Goal: Task Accomplishment & Management: Use online tool/utility

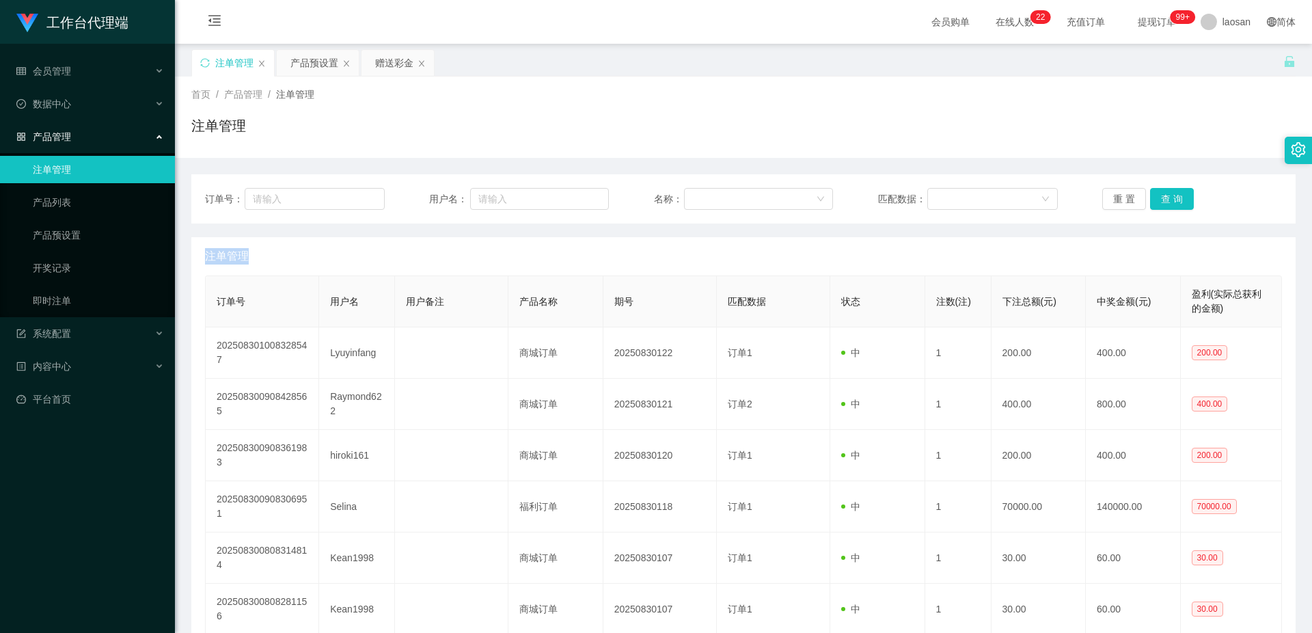
click at [303, 66] on div "产品预设置" at bounding box center [314, 63] width 48 height 26
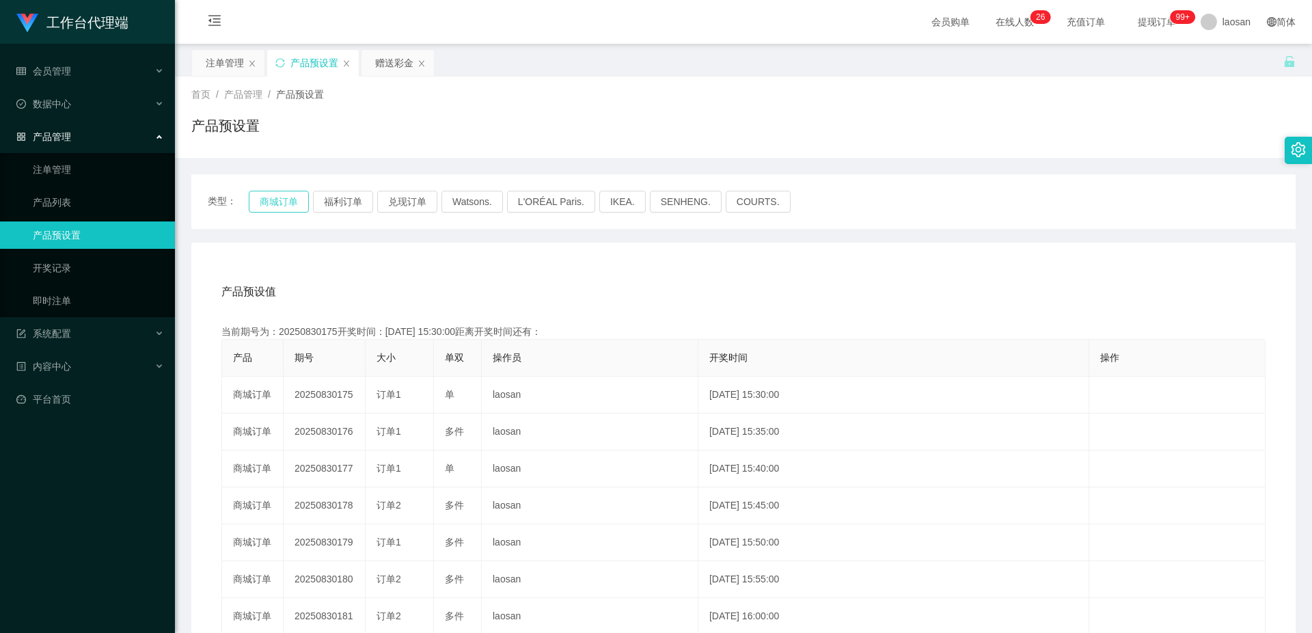
click at [282, 201] on button "商城订单" at bounding box center [279, 202] width 60 height 22
click at [531, 258] on div "产品预设值 添加期号 当前期号为：20250830175开奖时间：2025-08-30 15:30:00距离开奖时间还有：00:0-2 产品 期号 大小 单双…" at bounding box center [743, 524] width 1104 height 563
click at [219, 62] on div "注单管理" at bounding box center [225, 63] width 38 height 26
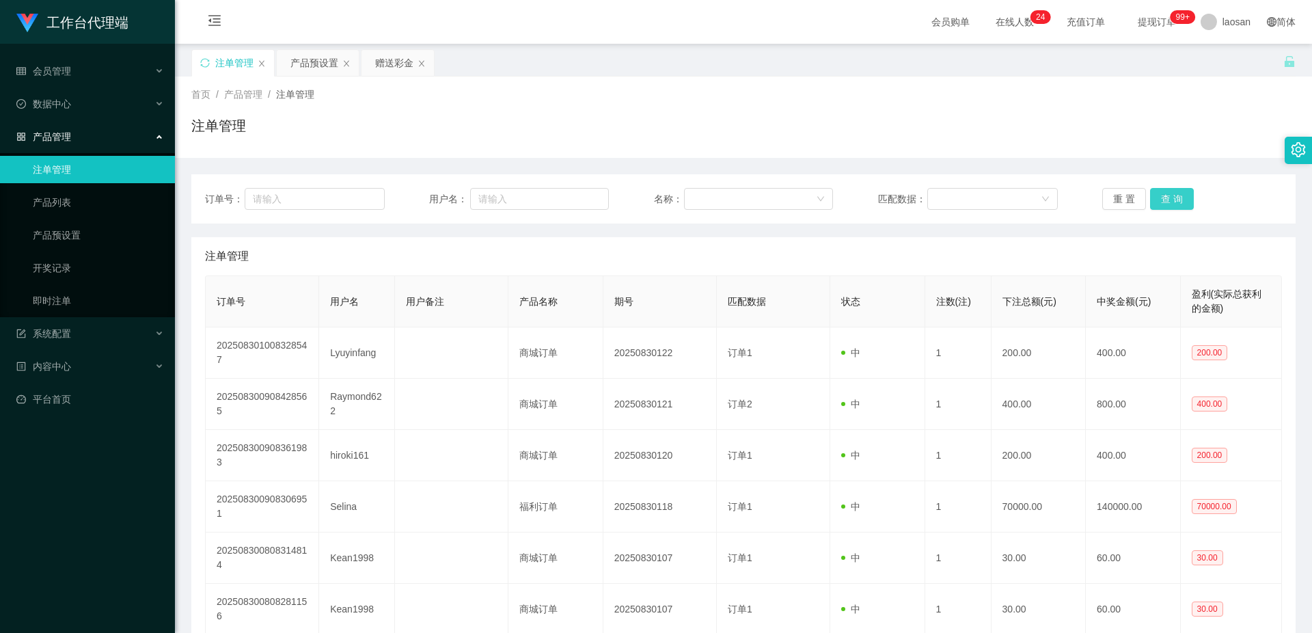
click at [1168, 200] on button "查 询" at bounding box center [1172, 199] width 44 height 22
click at [1168, 200] on button "查 询" at bounding box center [1179, 199] width 59 height 22
click at [1168, 200] on div "重 置 查 询" at bounding box center [1192, 199] width 180 height 22
click at [1168, 200] on button "查 询" at bounding box center [1172, 199] width 44 height 22
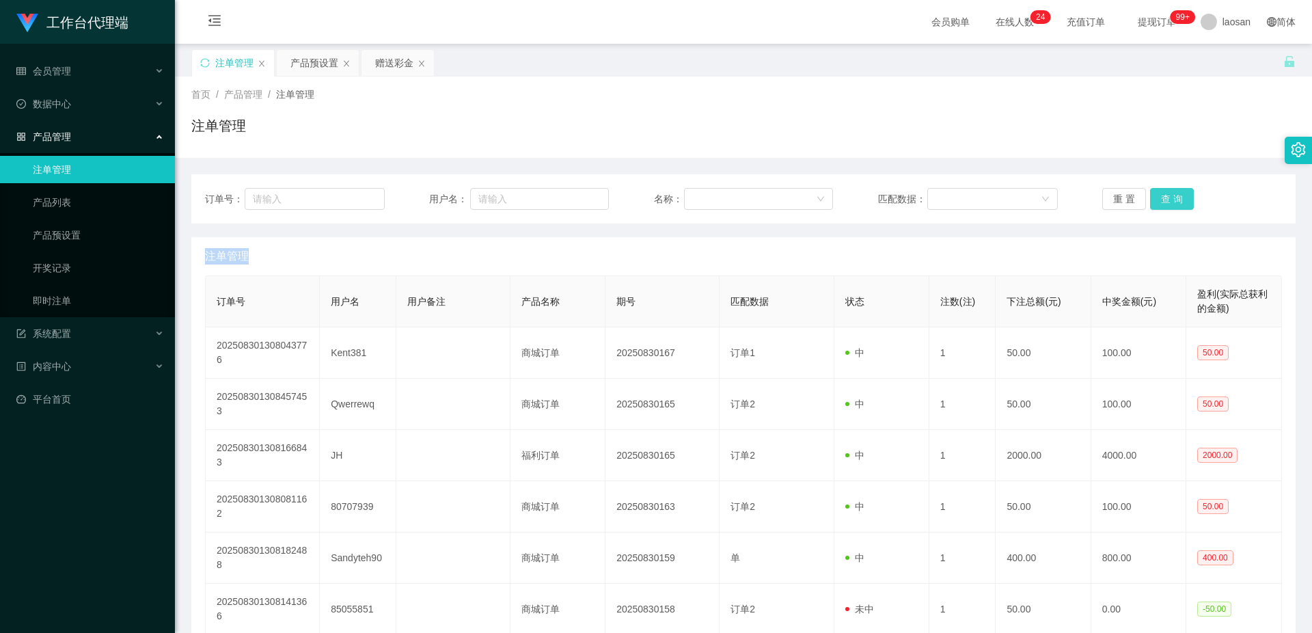
click at [1168, 200] on div "重 置 查 询" at bounding box center [1192, 199] width 180 height 22
click at [1168, 200] on button "查 询" at bounding box center [1172, 199] width 44 height 22
click at [1168, 200] on div "重 置 查 询" at bounding box center [1192, 199] width 180 height 22
click at [1168, 200] on button "查 询" at bounding box center [1172, 199] width 44 height 22
click at [1168, 200] on div "重 置 查 询" at bounding box center [1192, 199] width 180 height 22
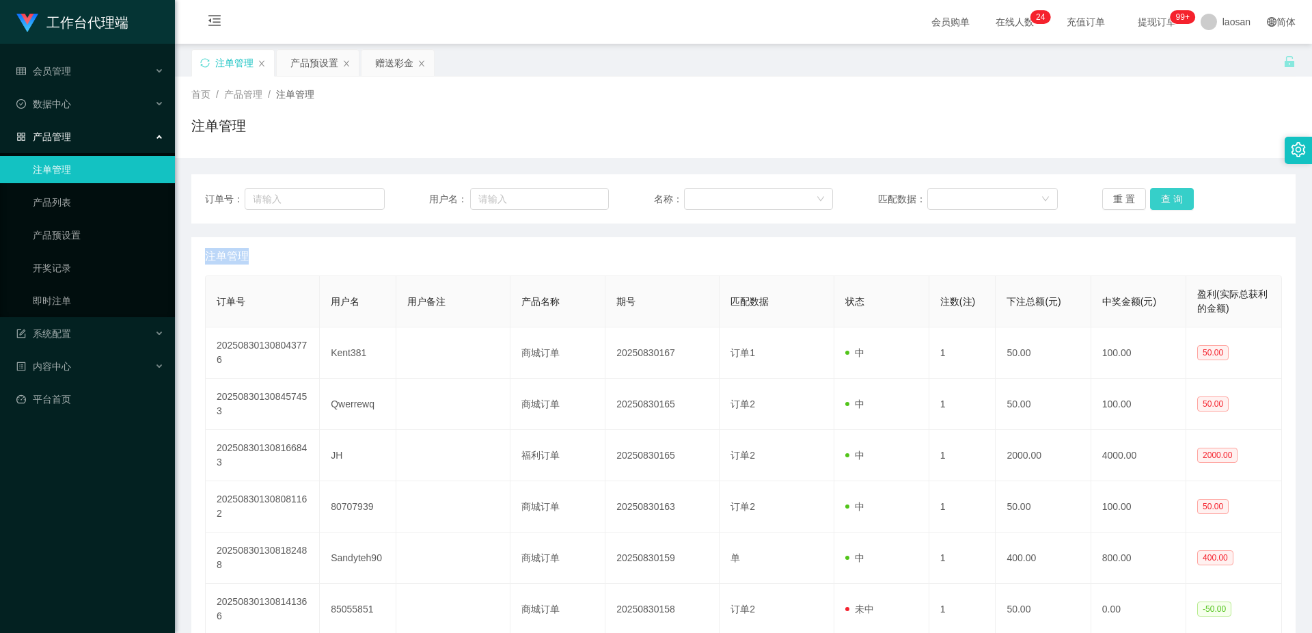
click at [1168, 200] on button "查 询" at bounding box center [1172, 199] width 44 height 22
click at [1169, 200] on button "查 询" at bounding box center [1172, 199] width 44 height 22
click at [1169, 200] on div "重 置 查 询" at bounding box center [1192, 199] width 180 height 22
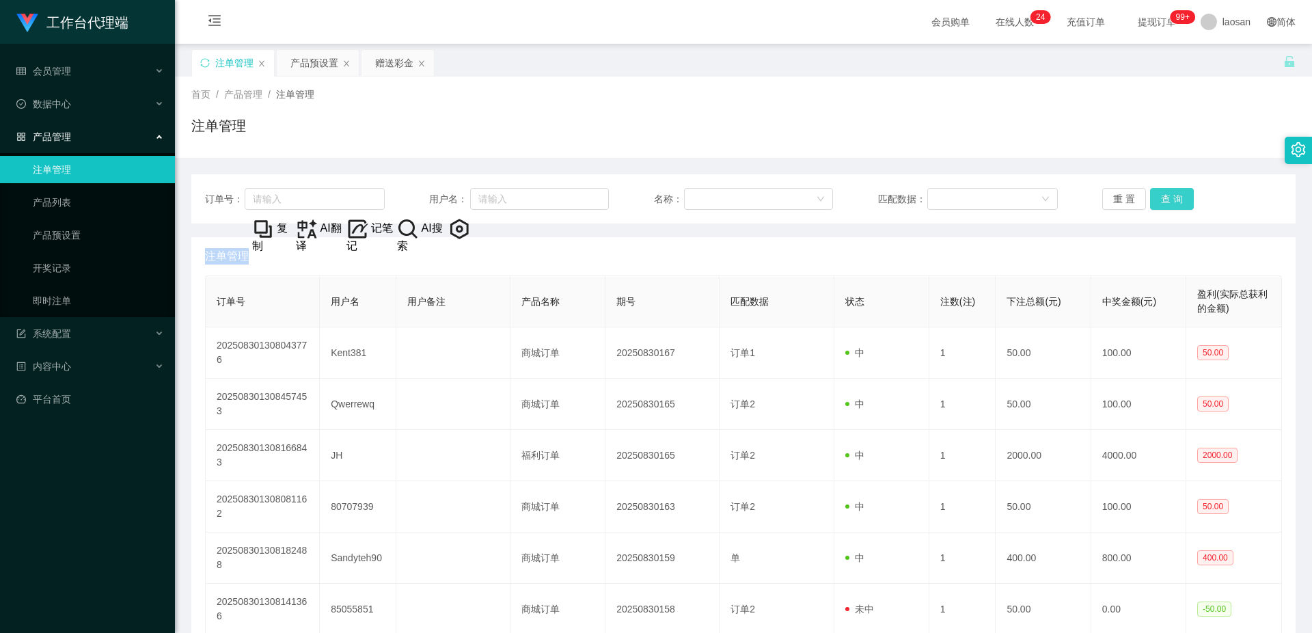
click at [1168, 196] on button "查 询" at bounding box center [1172, 199] width 44 height 22
click at [1168, 196] on button "查 询" at bounding box center [1179, 199] width 59 height 22
click at [1167, 196] on button "查 询" at bounding box center [1179, 199] width 59 height 22
click at [1167, 196] on button "查 询" at bounding box center [1172, 199] width 44 height 22
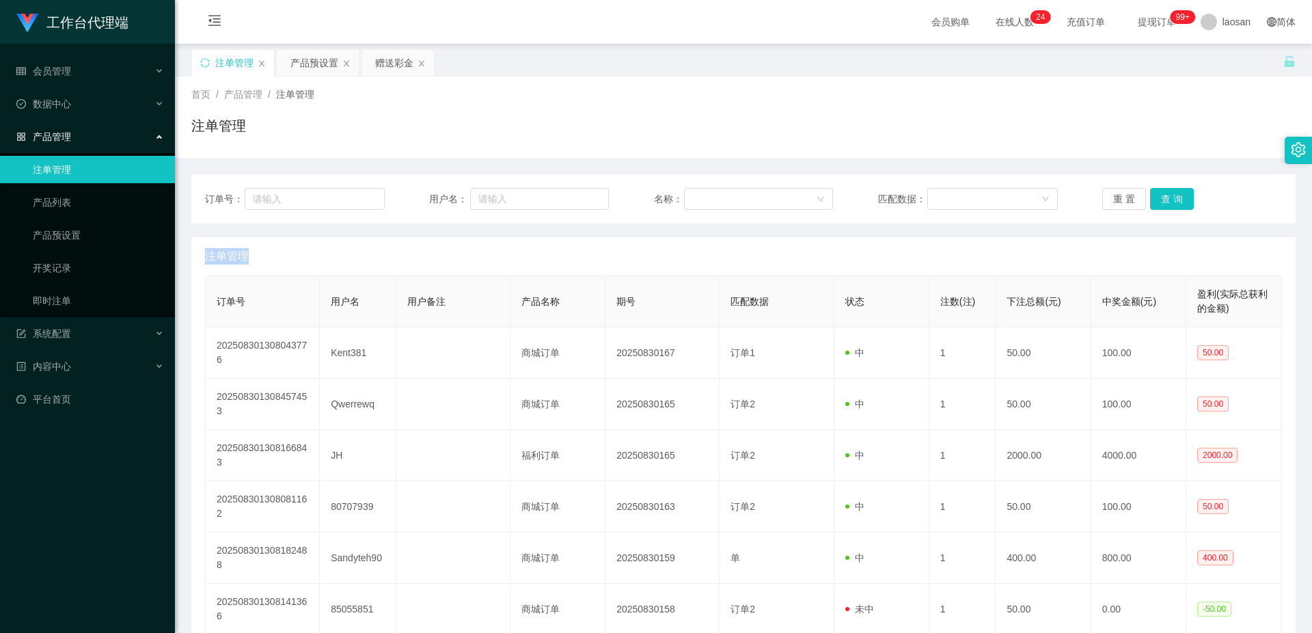
click at [1167, 196] on div "重 置 查 询" at bounding box center [1192, 199] width 180 height 22
click at [1167, 196] on button "查 询" at bounding box center [1172, 199] width 44 height 22
click at [1167, 196] on div "重 置 查 询" at bounding box center [1192, 199] width 180 height 22
click at [1167, 196] on button "查 询" at bounding box center [1172, 199] width 44 height 22
click at [1167, 196] on button "查 询" at bounding box center [1179, 199] width 59 height 22
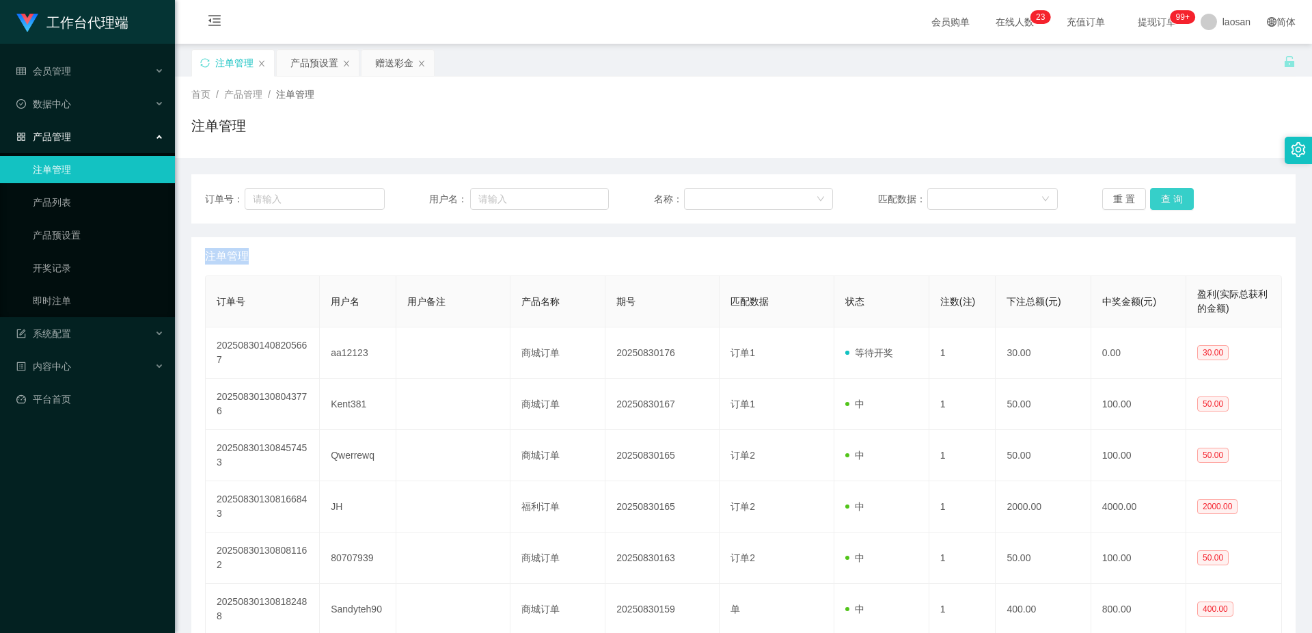
click at [1170, 198] on button "查 询" at bounding box center [1172, 199] width 44 height 22
click at [1170, 198] on div "重 置 查 询" at bounding box center [1192, 199] width 180 height 22
click at [1170, 198] on button "查 询" at bounding box center [1172, 199] width 44 height 22
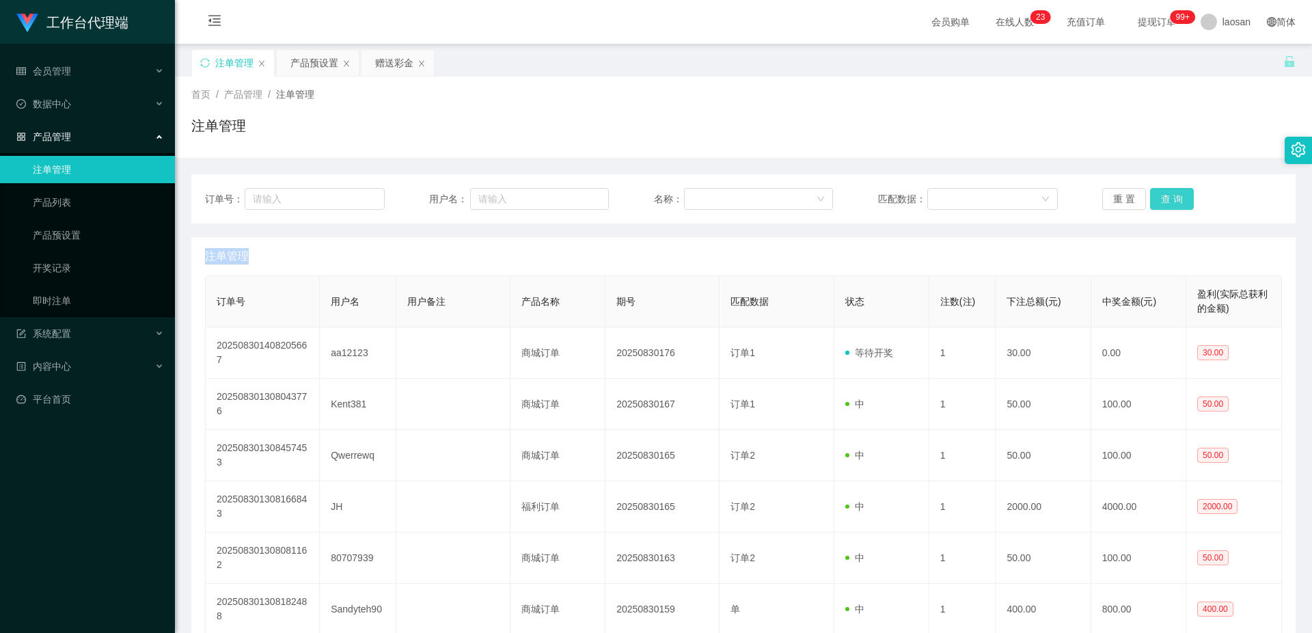
click at [1170, 198] on button "查 询" at bounding box center [1172, 199] width 44 height 22
click at [1171, 198] on button "查 询" at bounding box center [1172, 199] width 44 height 22
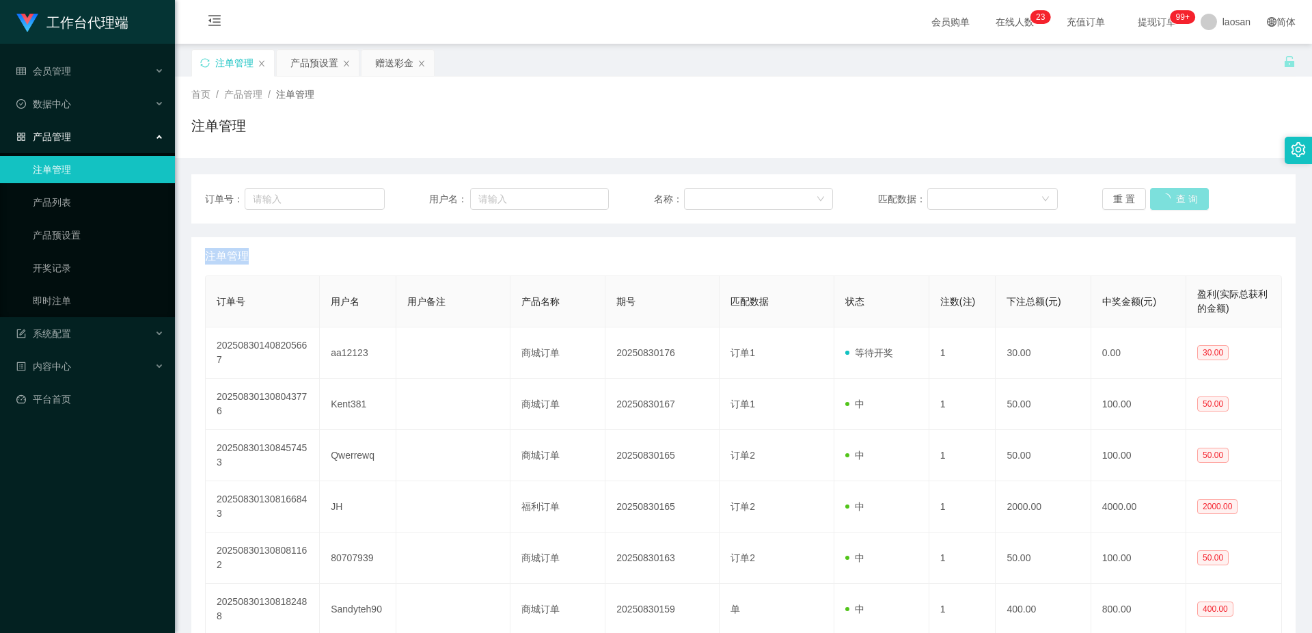
click at [1171, 198] on button "查 询" at bounding box center [1179, 199] width 59 height 22
click at [1171, 198] on button "查 询" at bounding box center [1172, 199] width 44 height 22
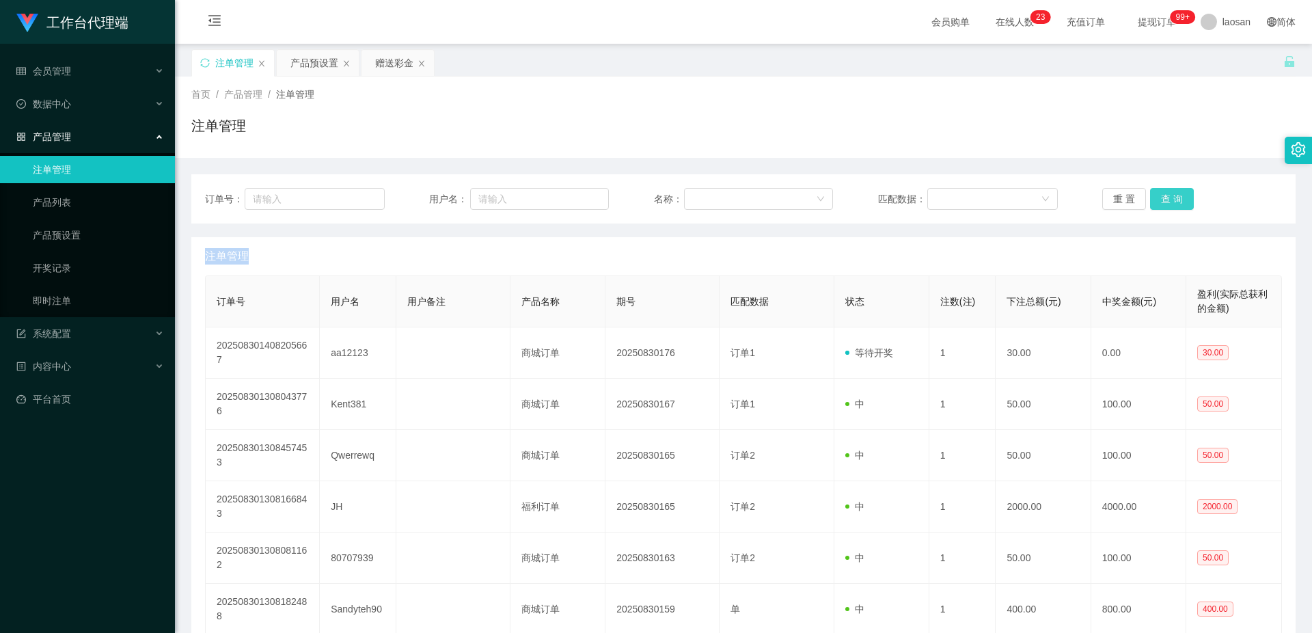
click at [1171, 198] on button "查 询" at bounding box center [1172, 199] width 44 height 22
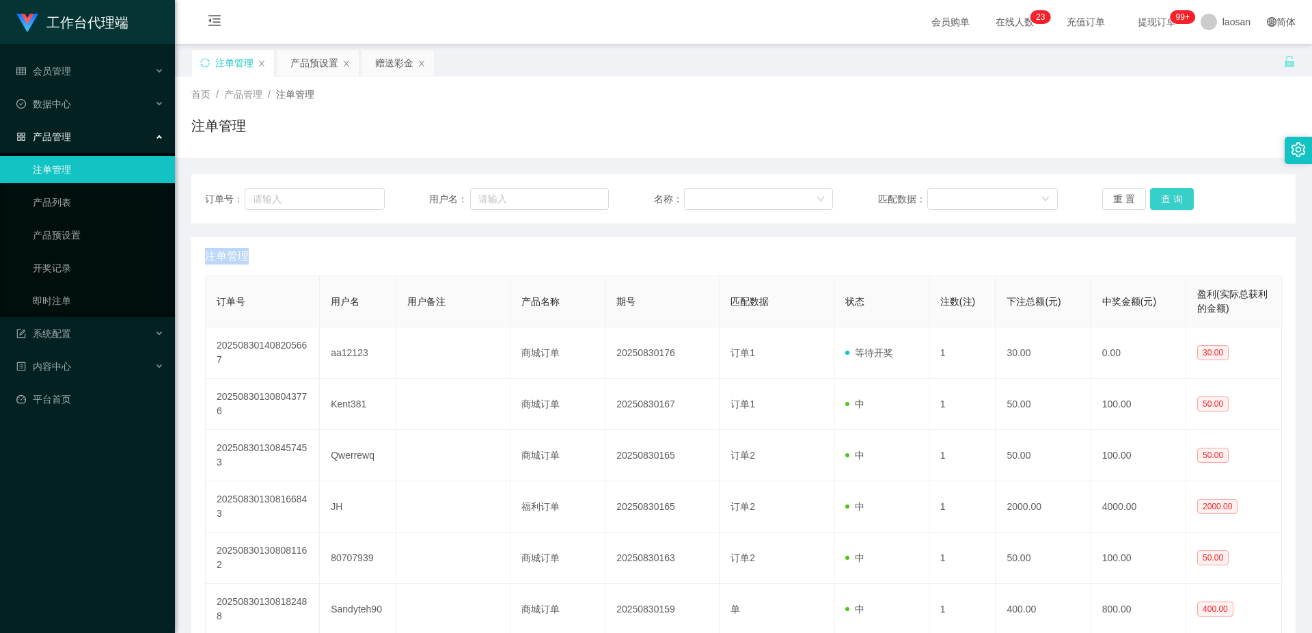
click at [1171, 198] on button "查 询" at bounding box center [1172, 199] width 44 height 22
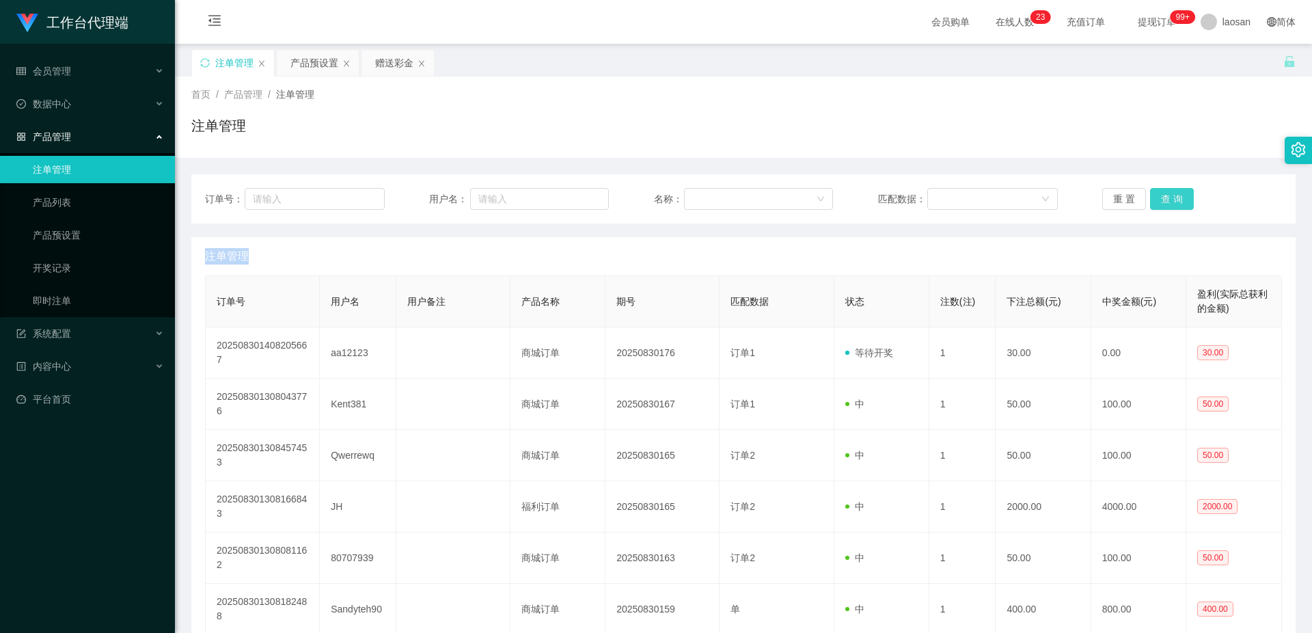
click at [1171, 198] on button "查 询" at bounding box center [1172, 199] width 44 height 22
click at [1166, 202] on button "查 询" at bounding box center [1172, 199] width 44 height 22
